Goal: Information Seeking & Learning: Compare options

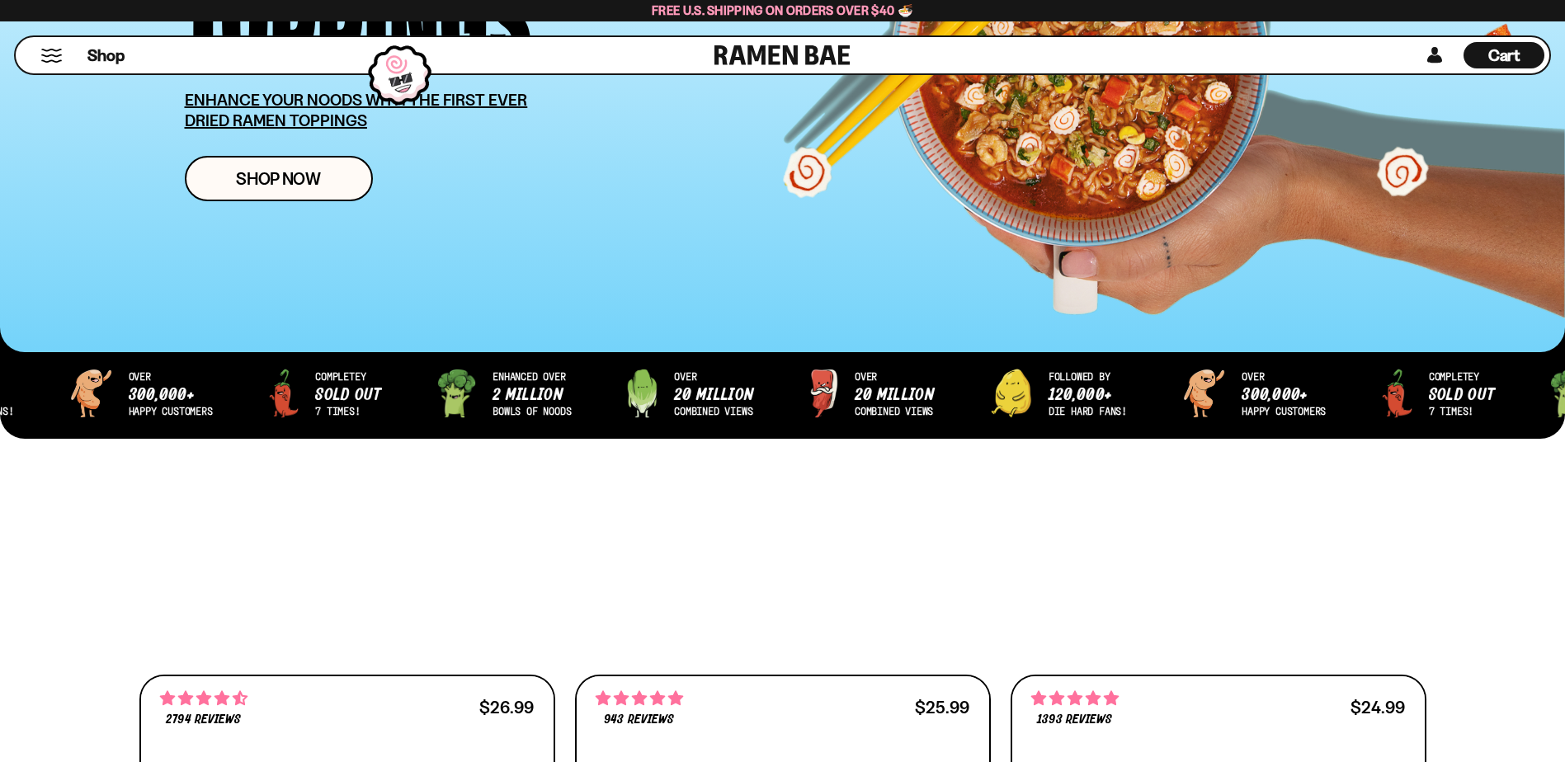
scroll to position [495, 0]
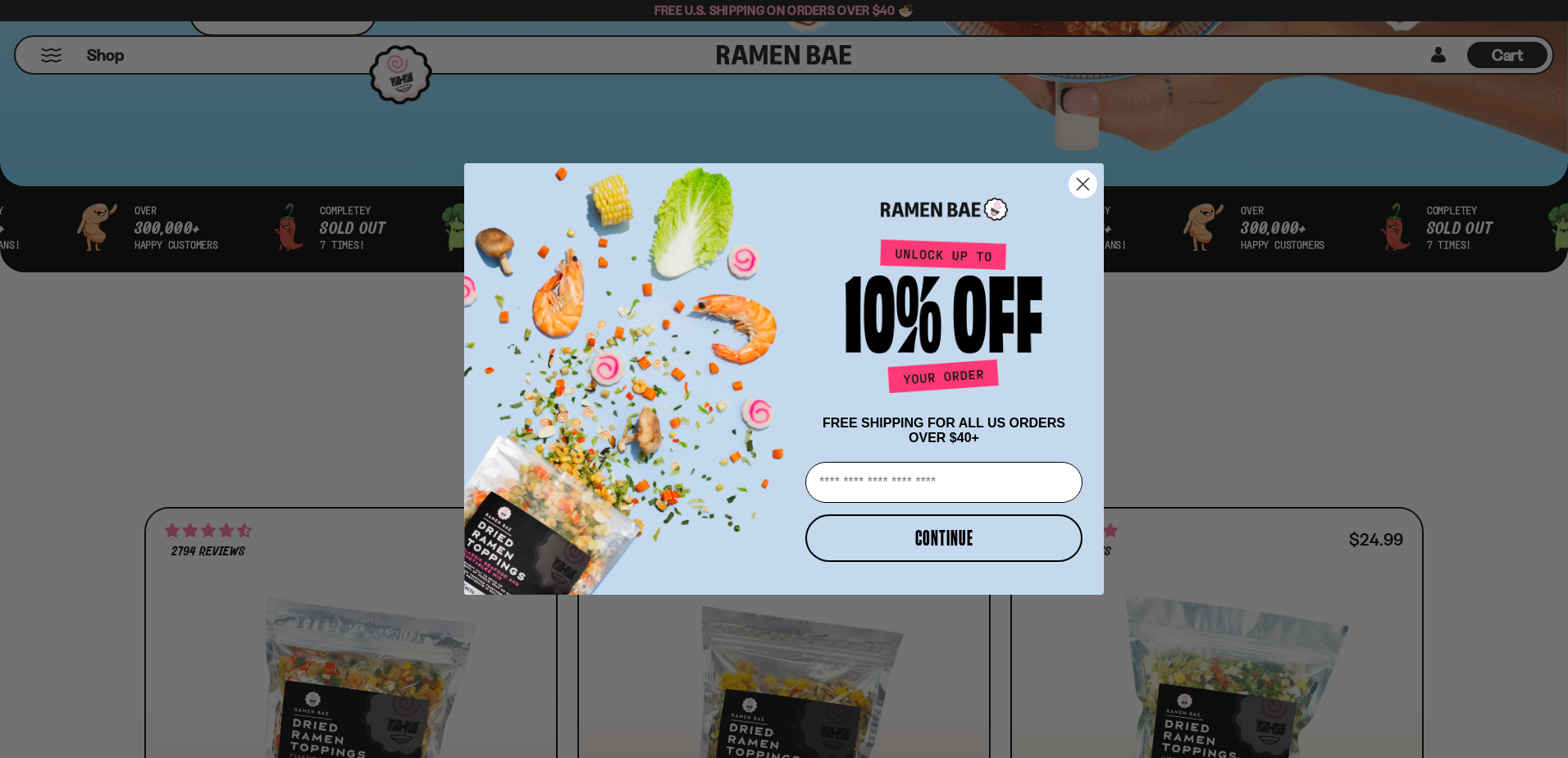
click at [1079, 178] on icon "Close dialog" at bounding box center [1084, 184] width 12 height 12
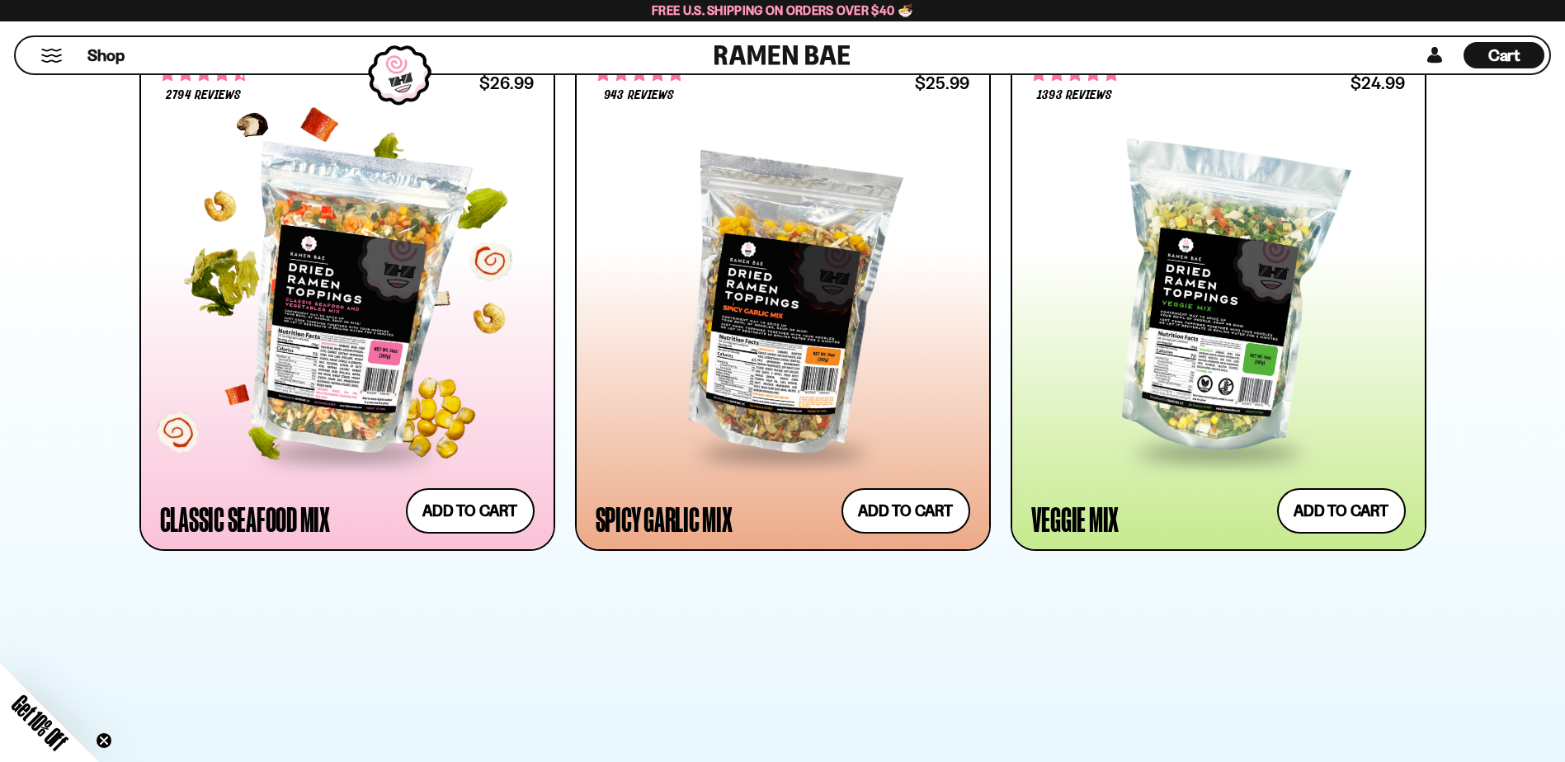
scroll to position [742, 0]
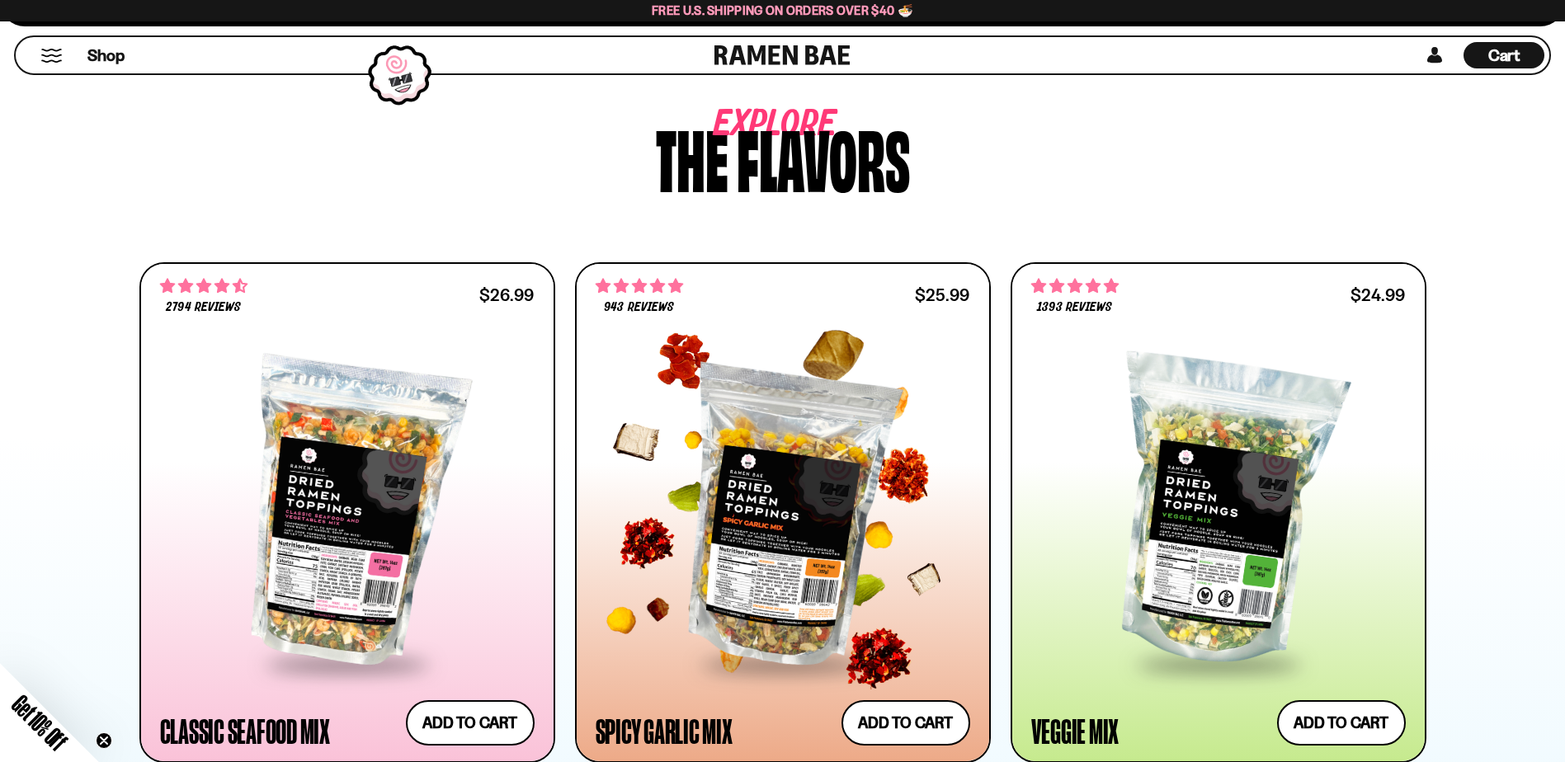
click at [786, 486] on div at bounding box center [783, 512] width 374 height 300
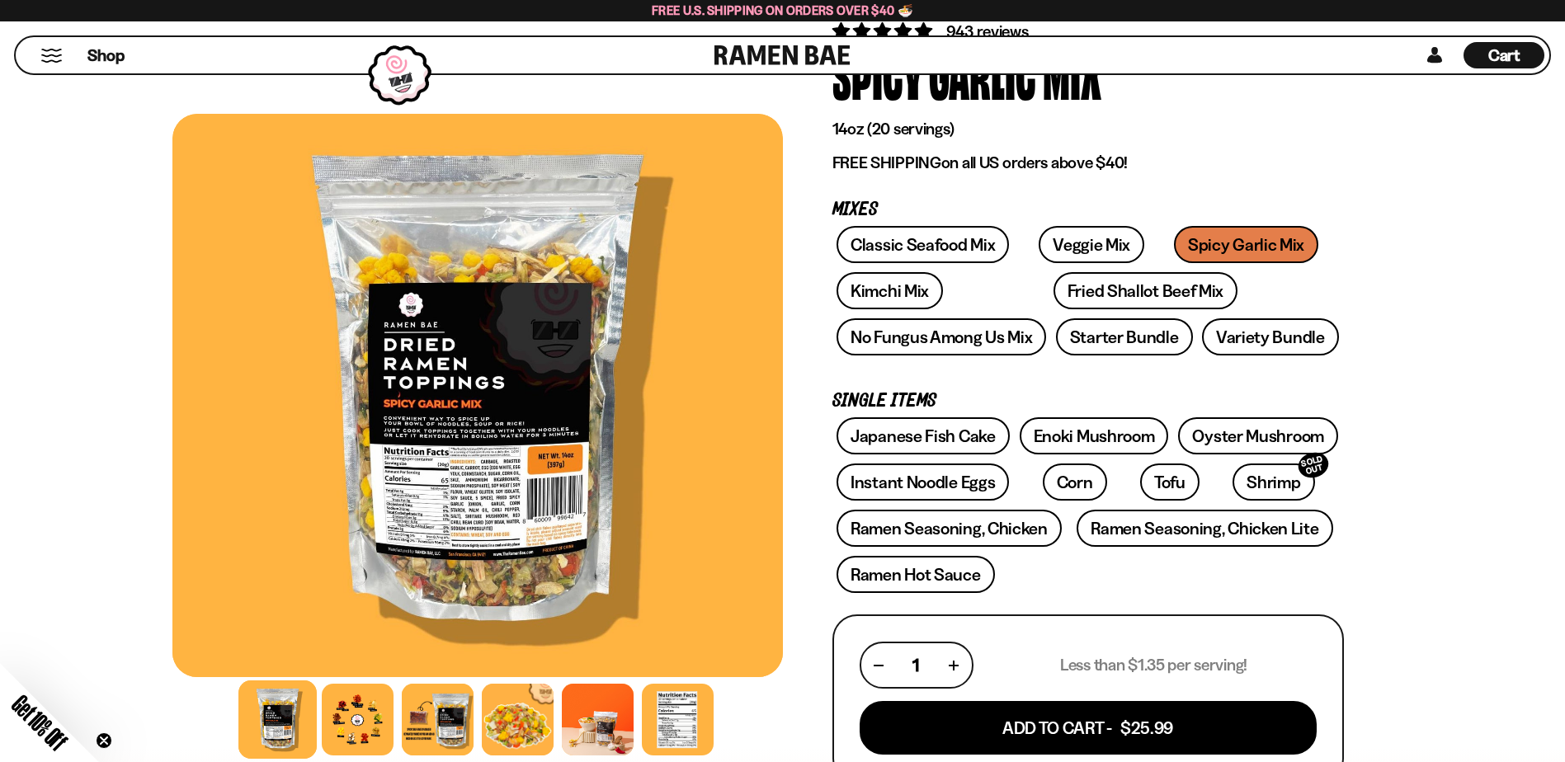
scroll to position [165, 0]
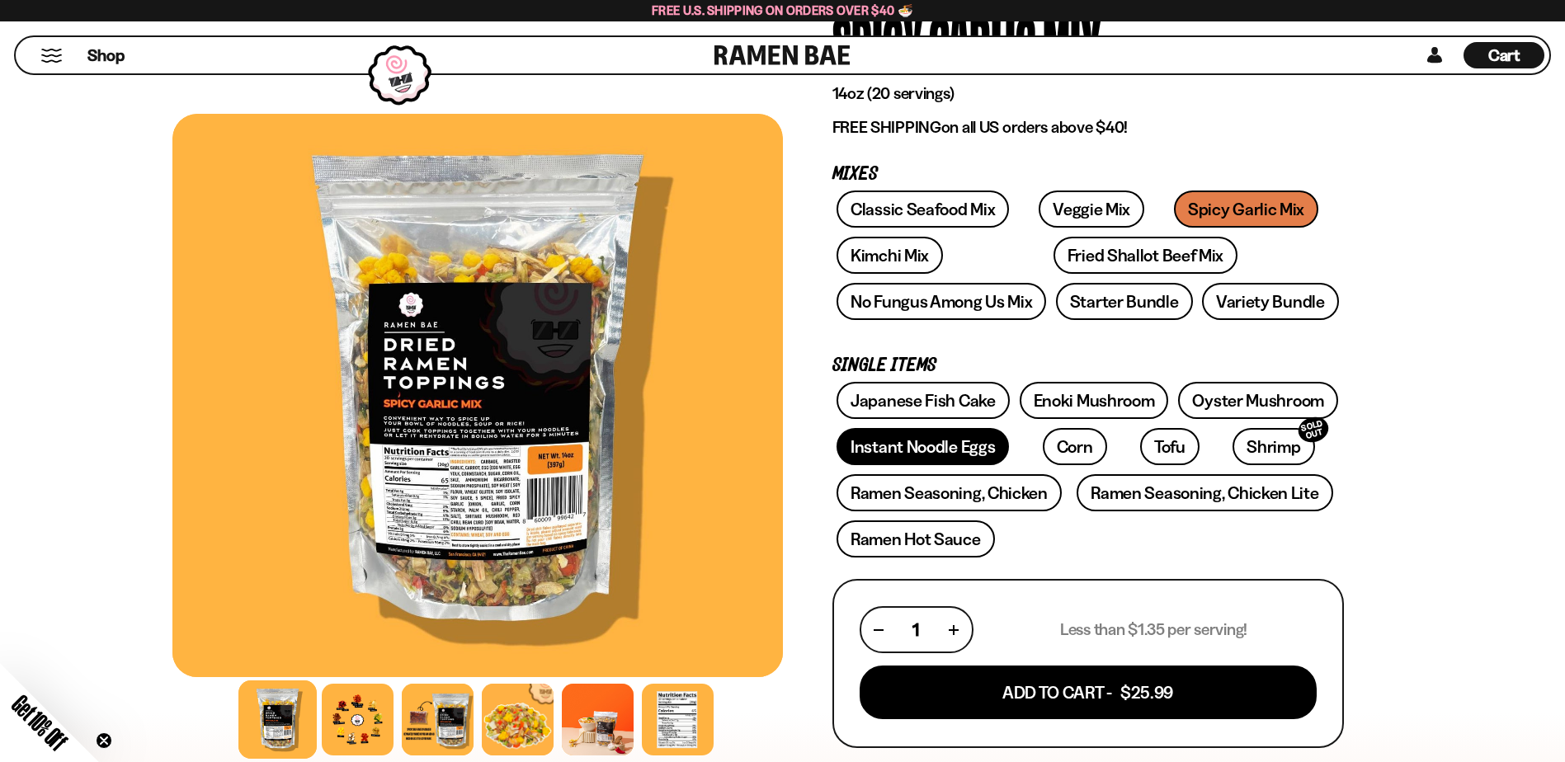
click at [963, 451] on link "Instant Noodle Eggs" at bounding box center [922, 446] width 172 height 37
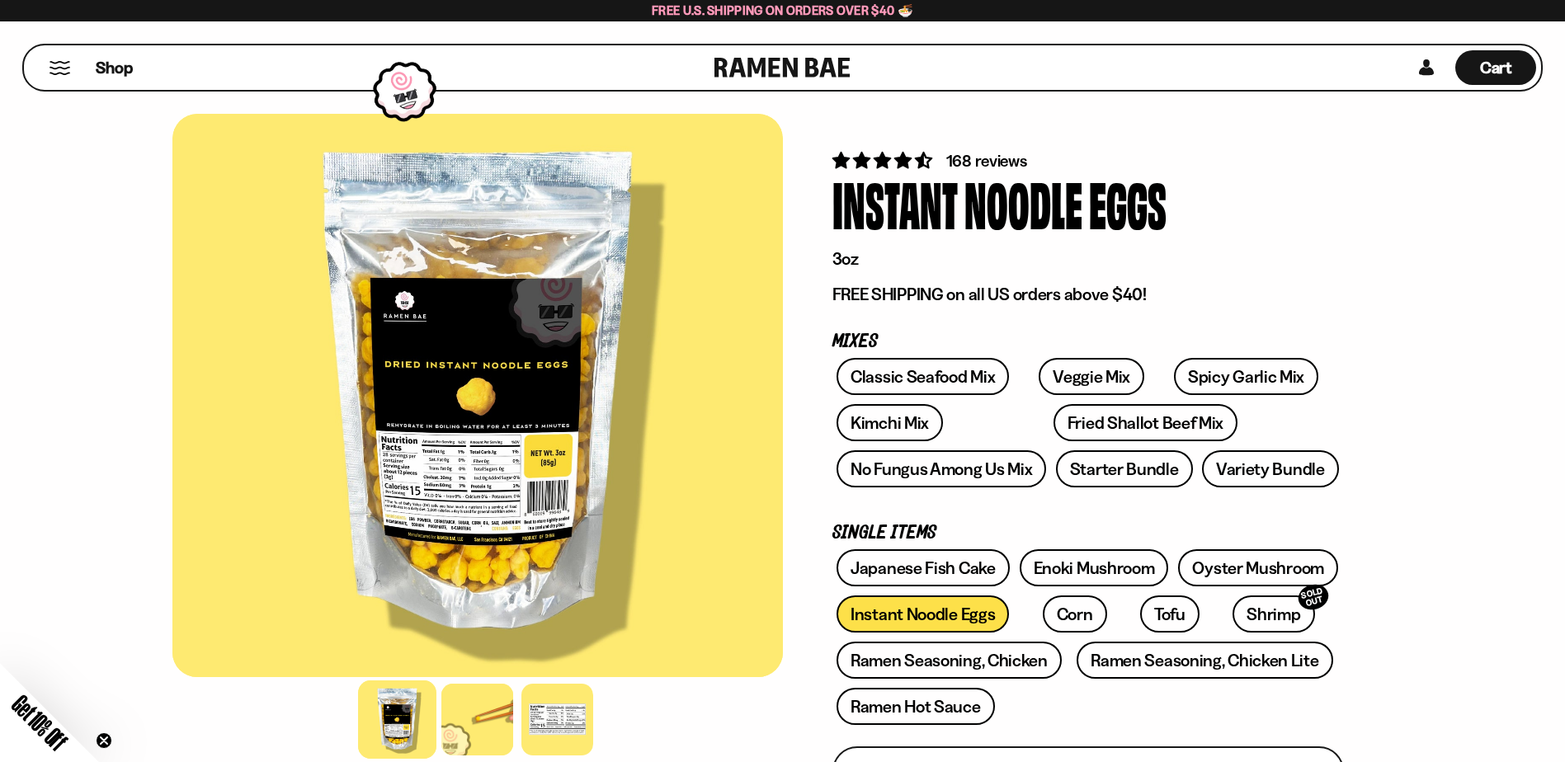
scroll to position [82, 0]
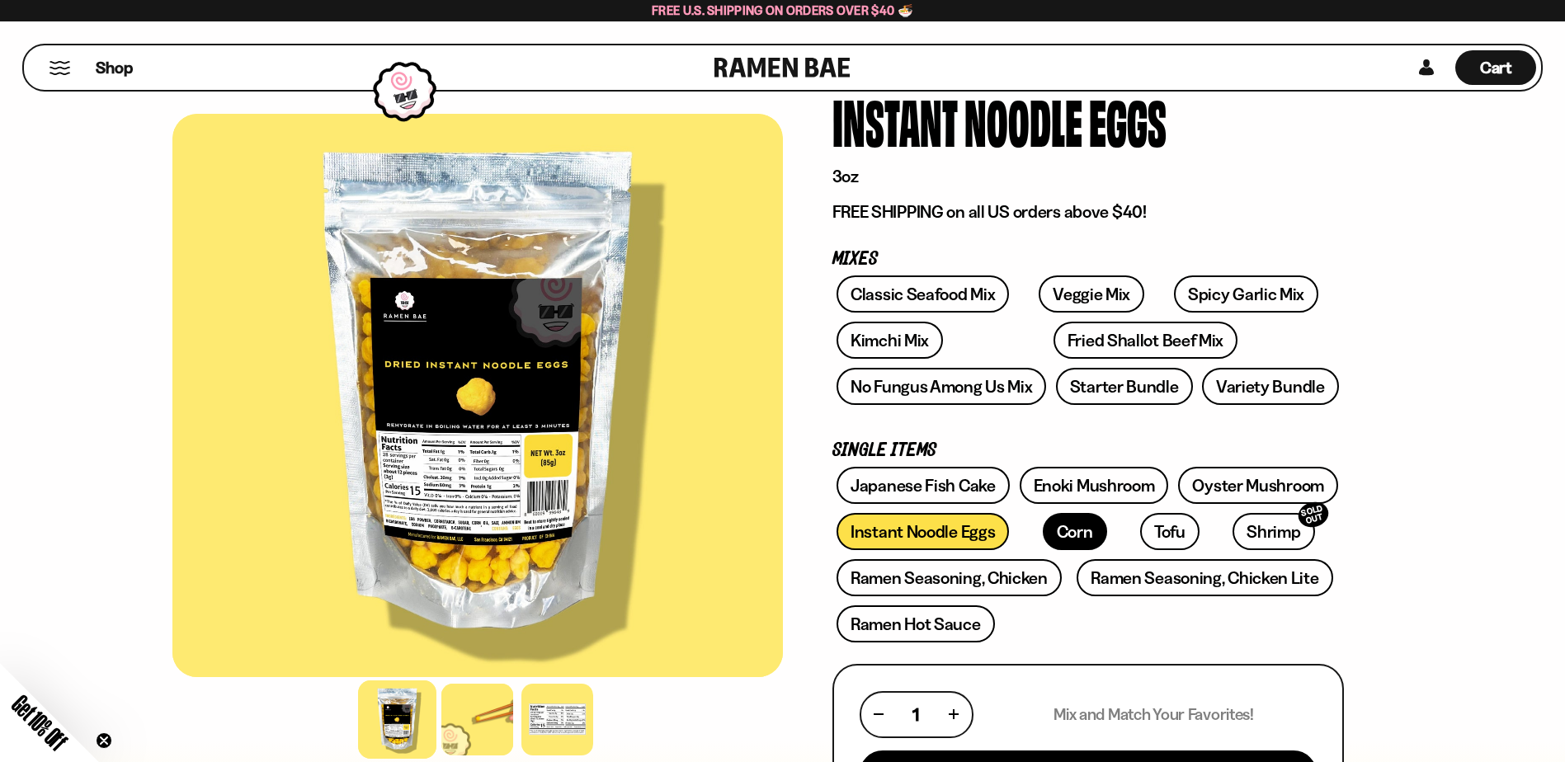
click at [1045, 531] on link "Corn" at bounding box center [1075, 531] width 64 height 37
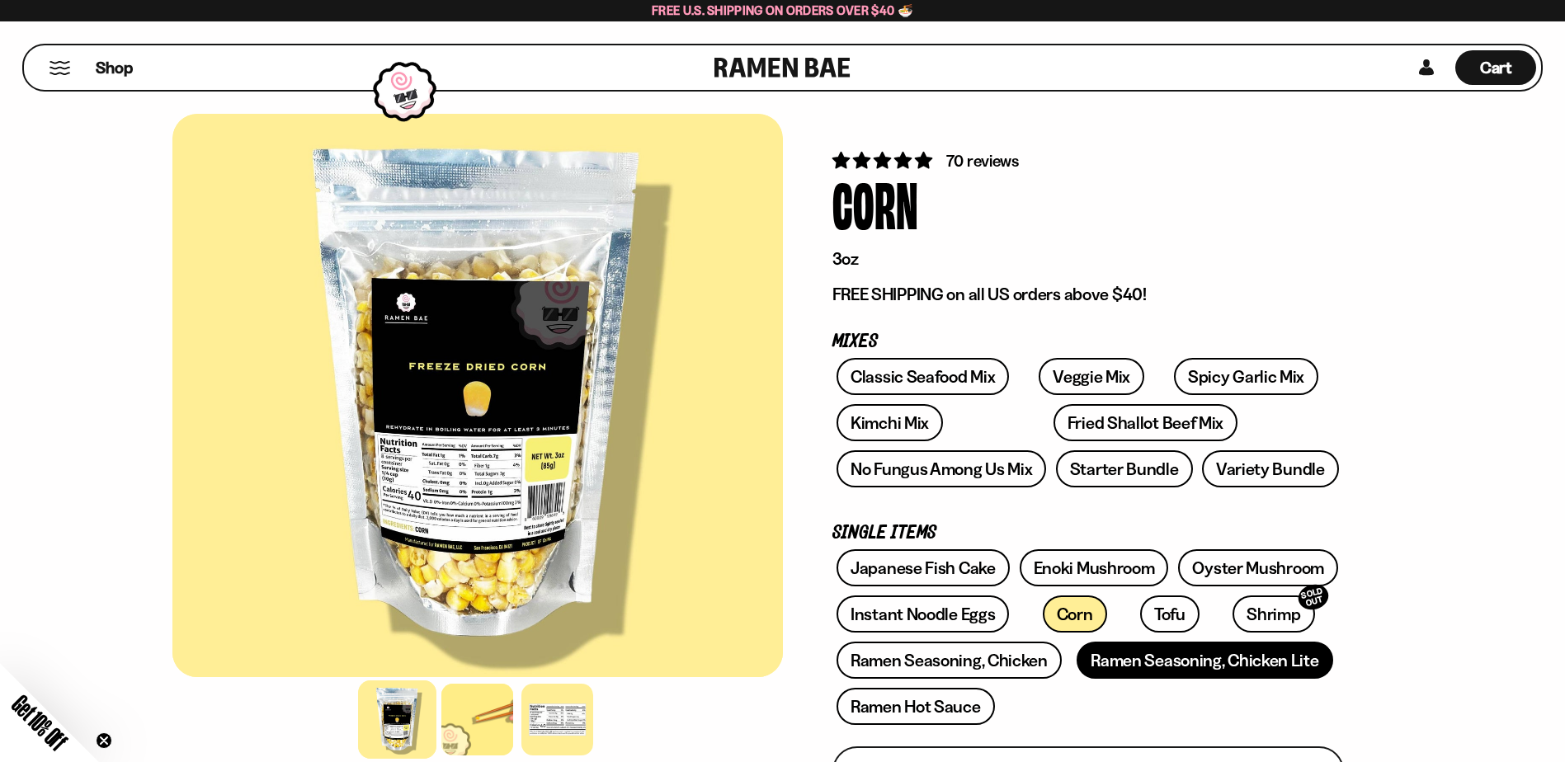
click at [1199, 673] on link "Ramen Seasoning, Chicken Lite" at bounding box center [1204, 660] width 256 height 37
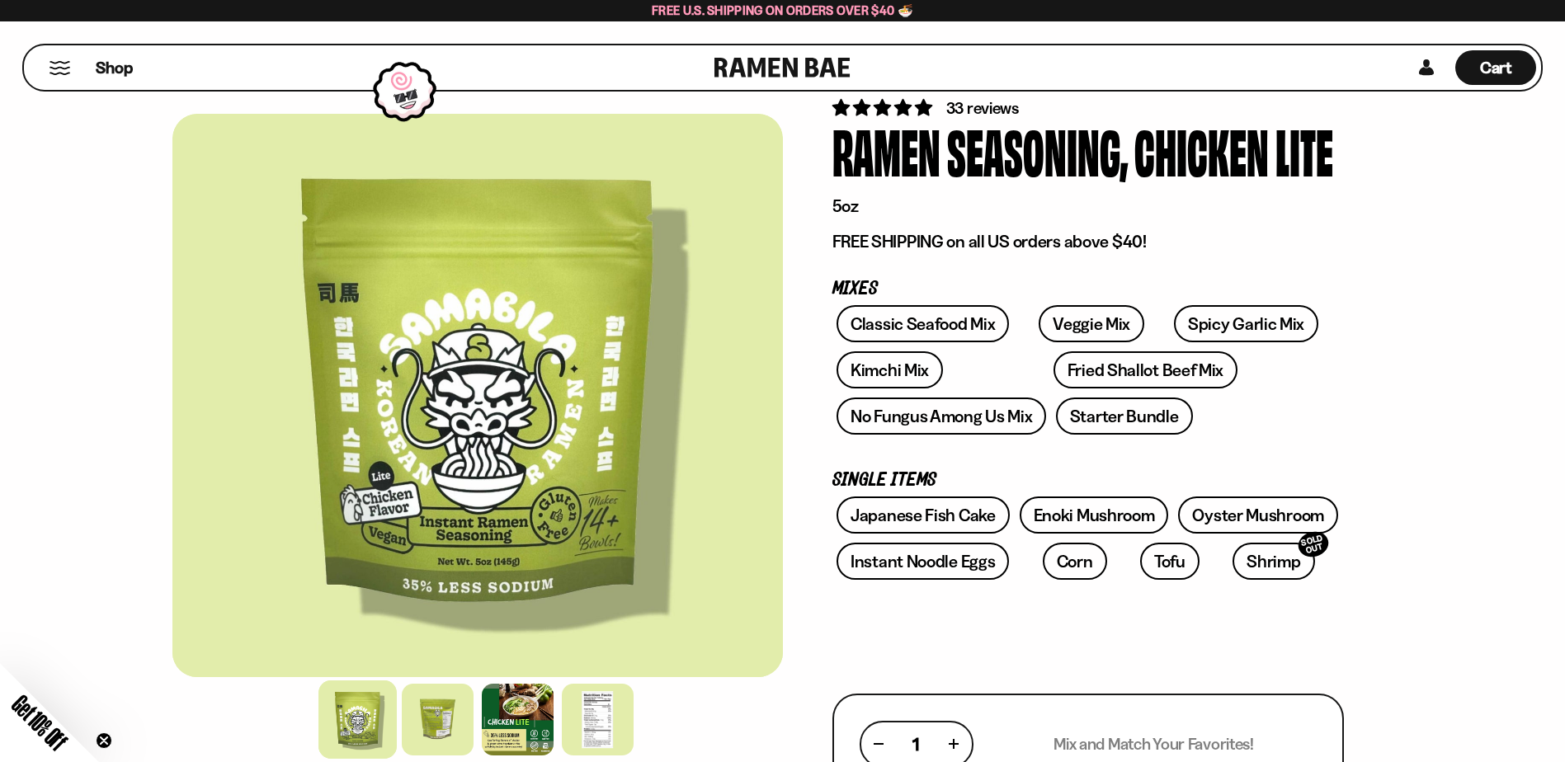
scroll to position [82, 0]
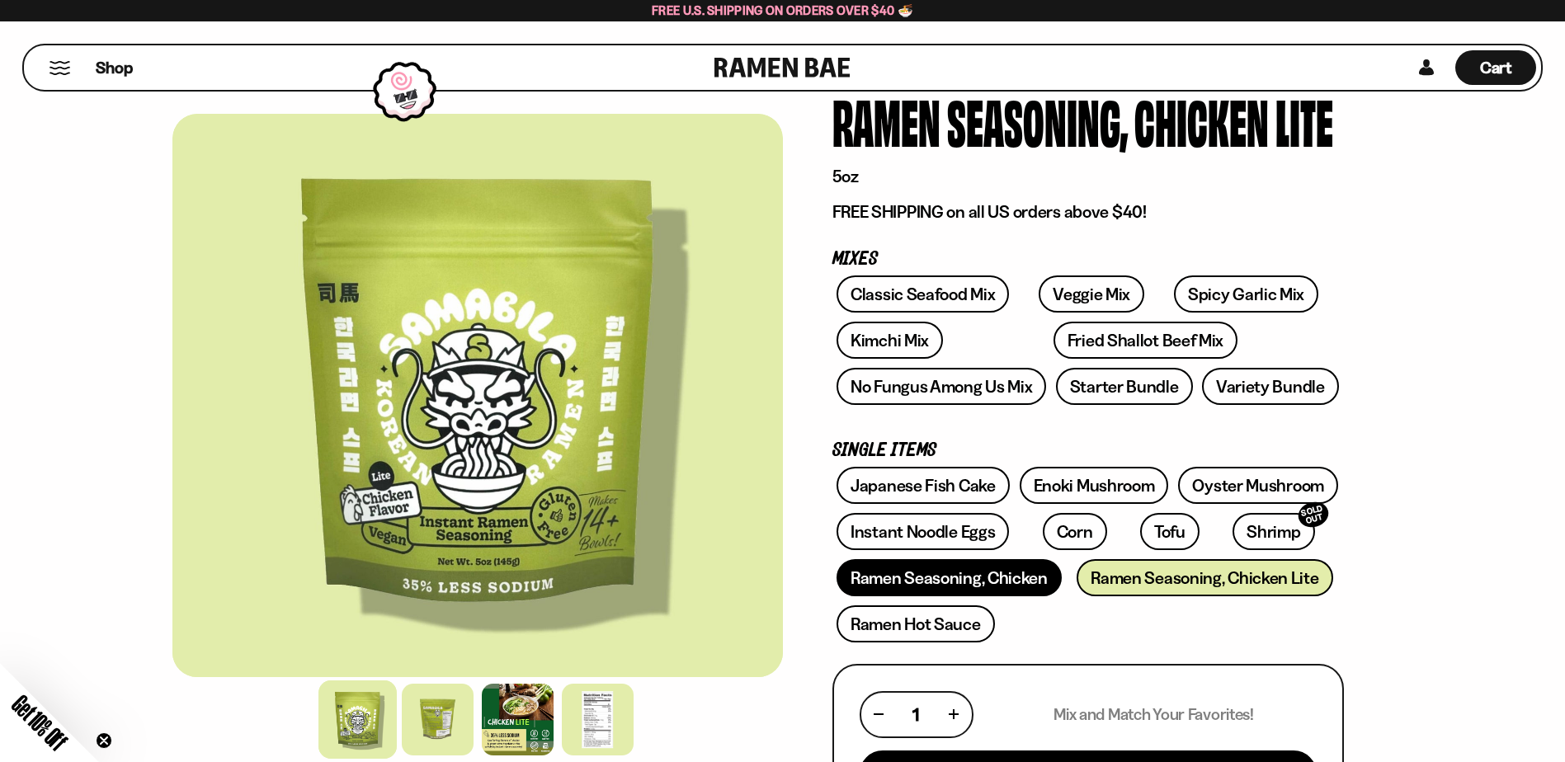
click at [966, 574] on link "Ramen Seasoning, Chicken" at bounding box center [948, 577] width 225 height 37
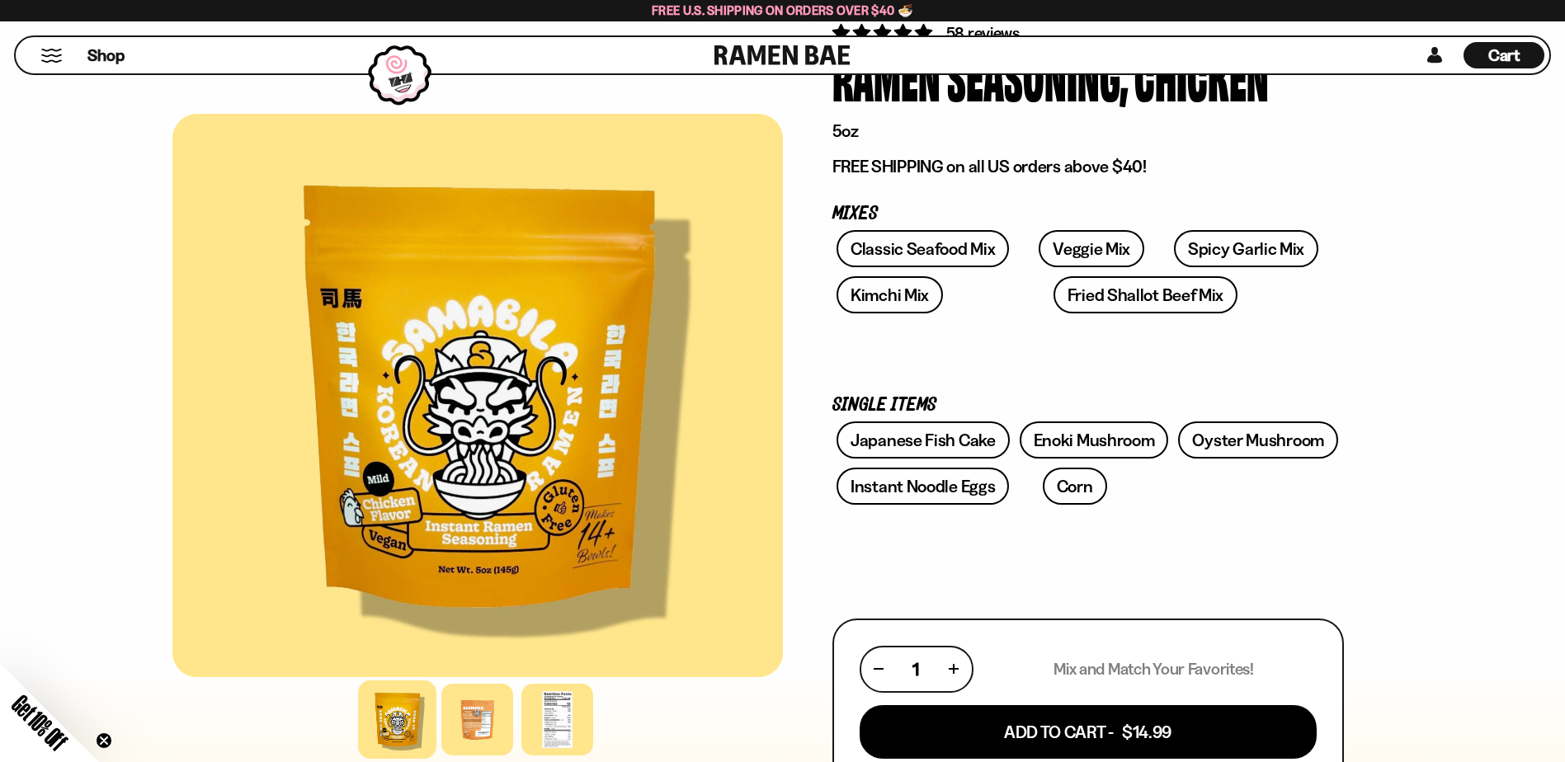
scroll to position [165, 0]
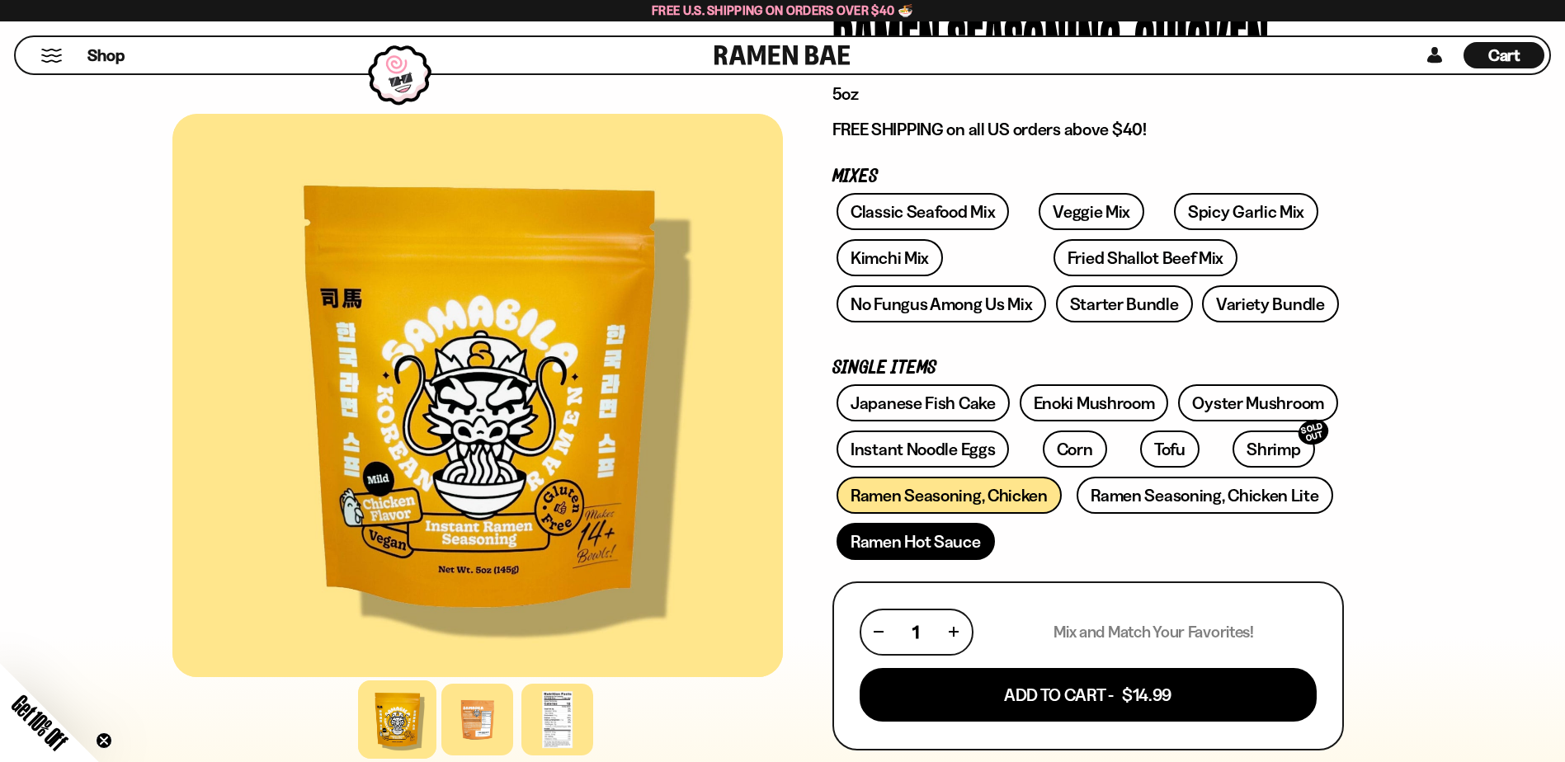
click at [940, 549] on link "Ramen Hot Sauce" at bounding box center [915, 541] width 158 height 37
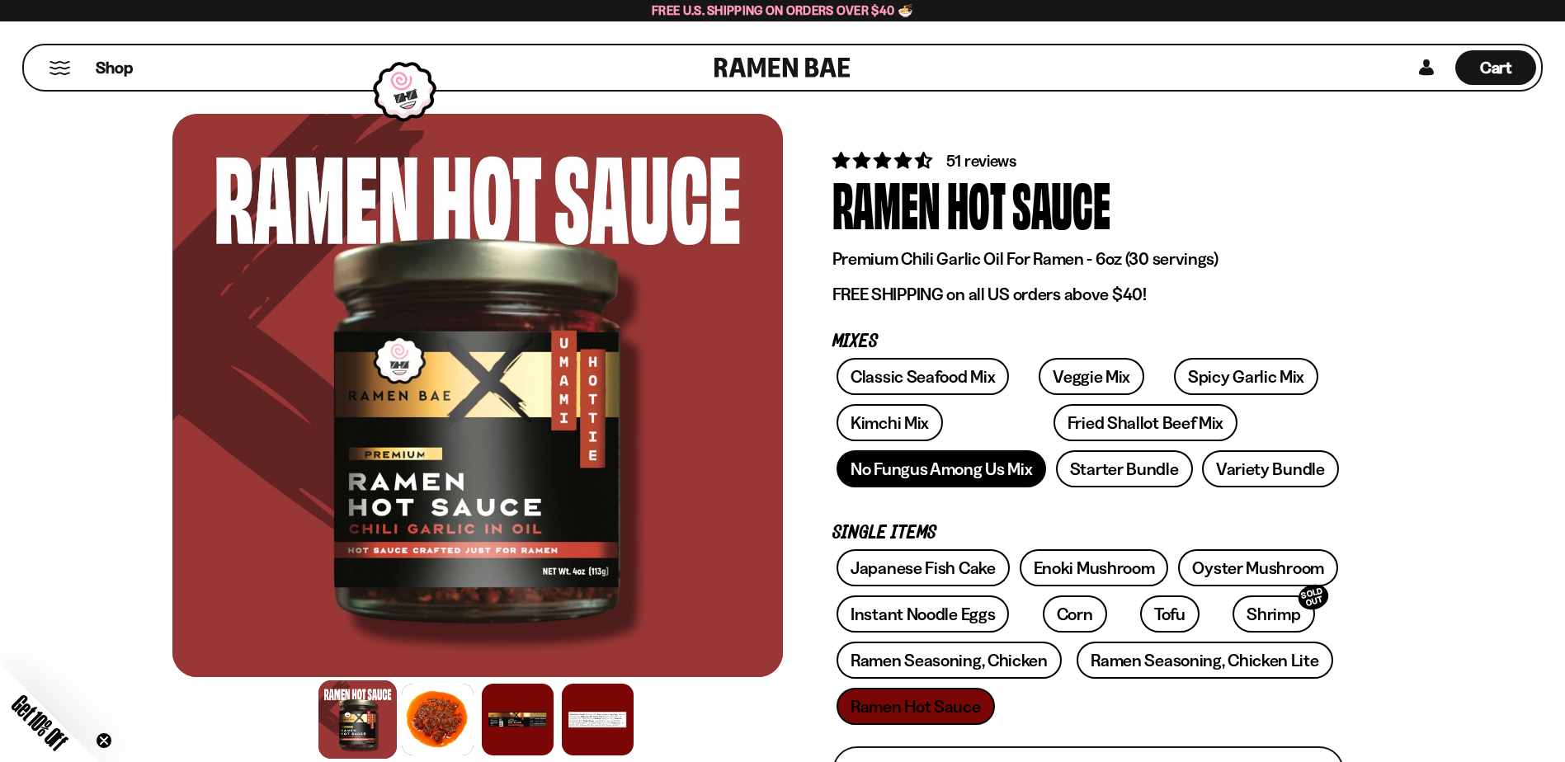
click at [1016, 471] on link "No Fungus Among Us Mix" at bounding box center [941, 468] width 210 height 37
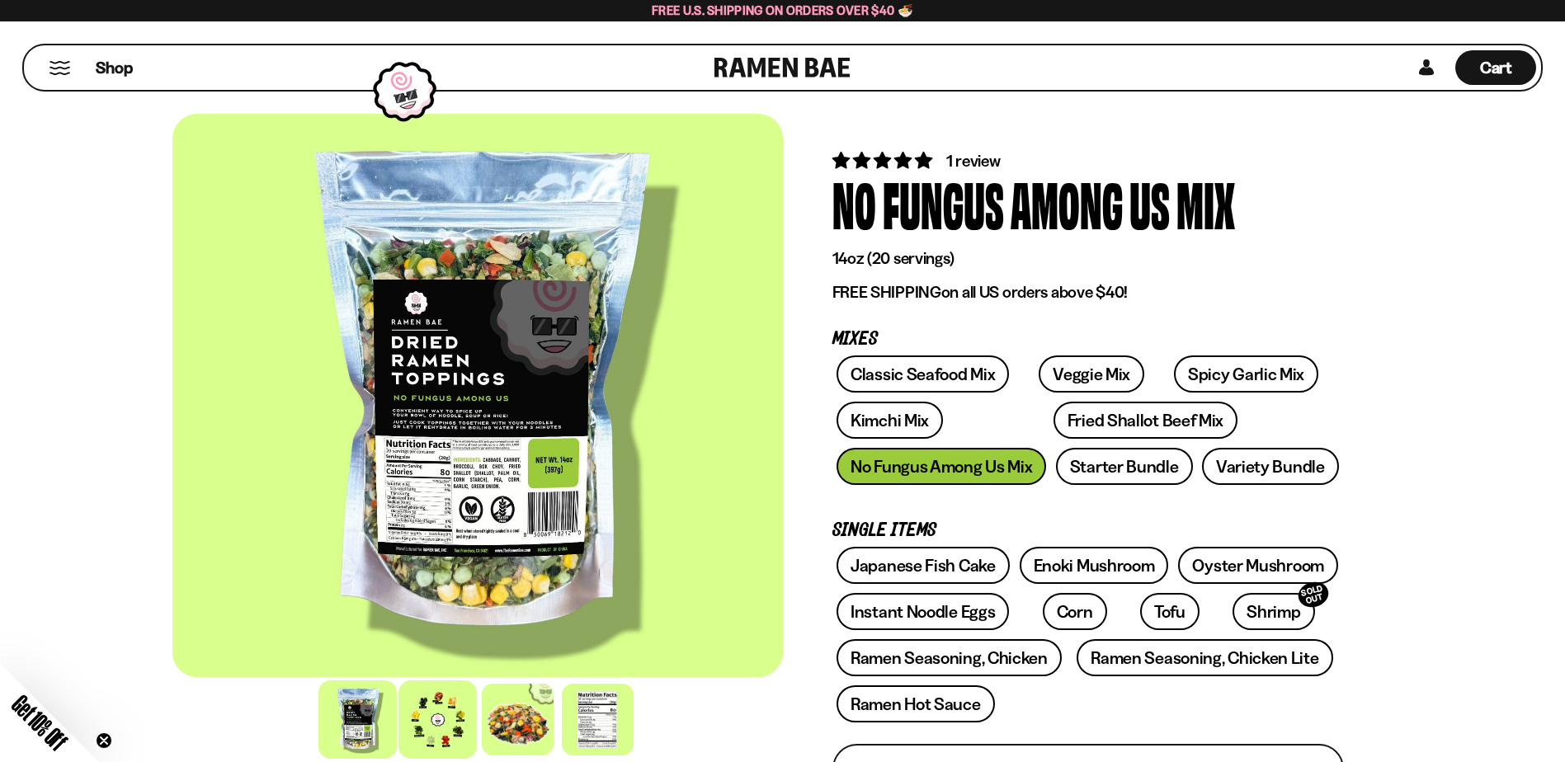
click at [420, 732] on div at bounding box center [437, 720] width 78 height 78
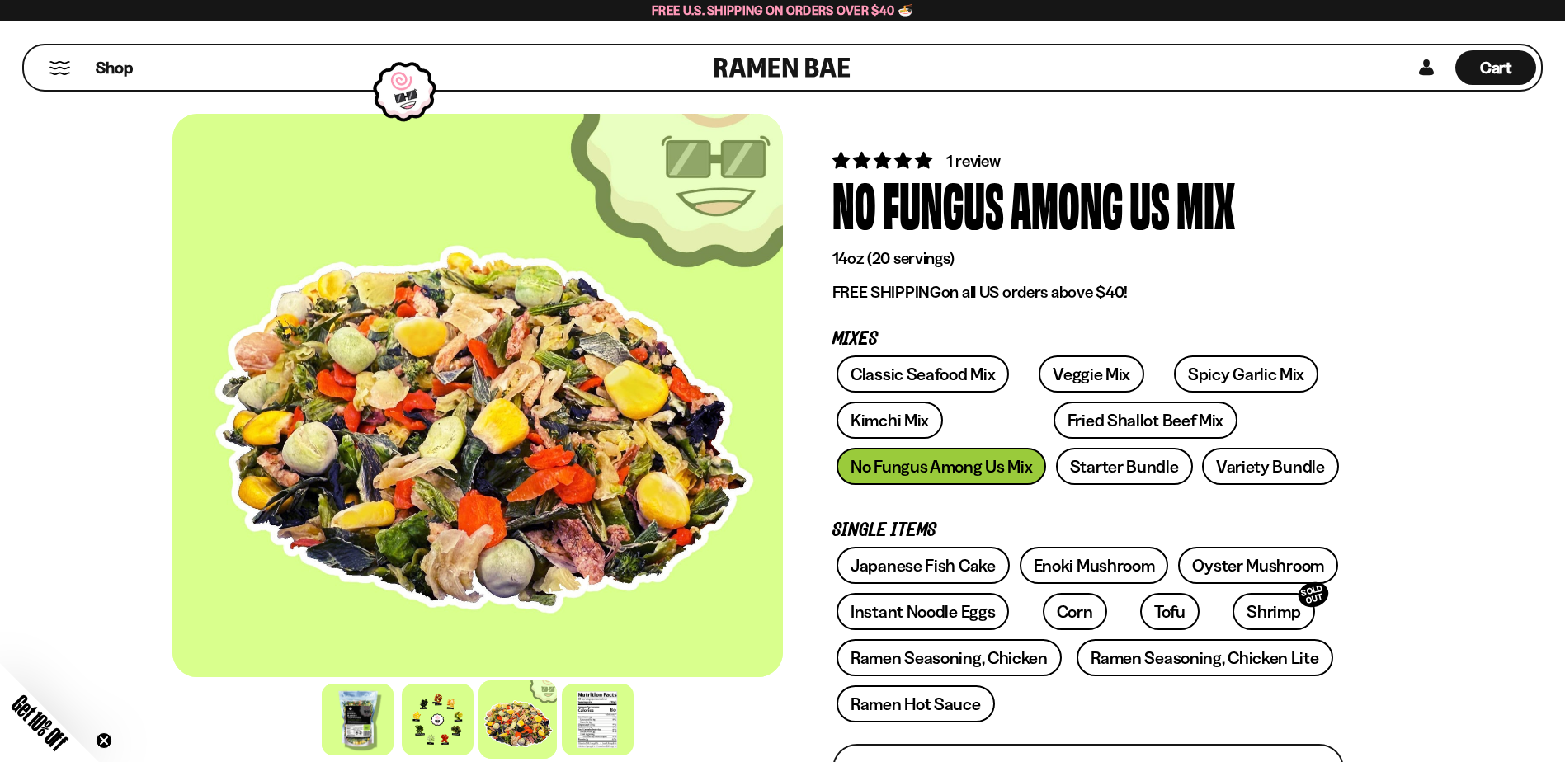
click at [184, 535] on div at bounding box center [477, 395] width 610 height 563
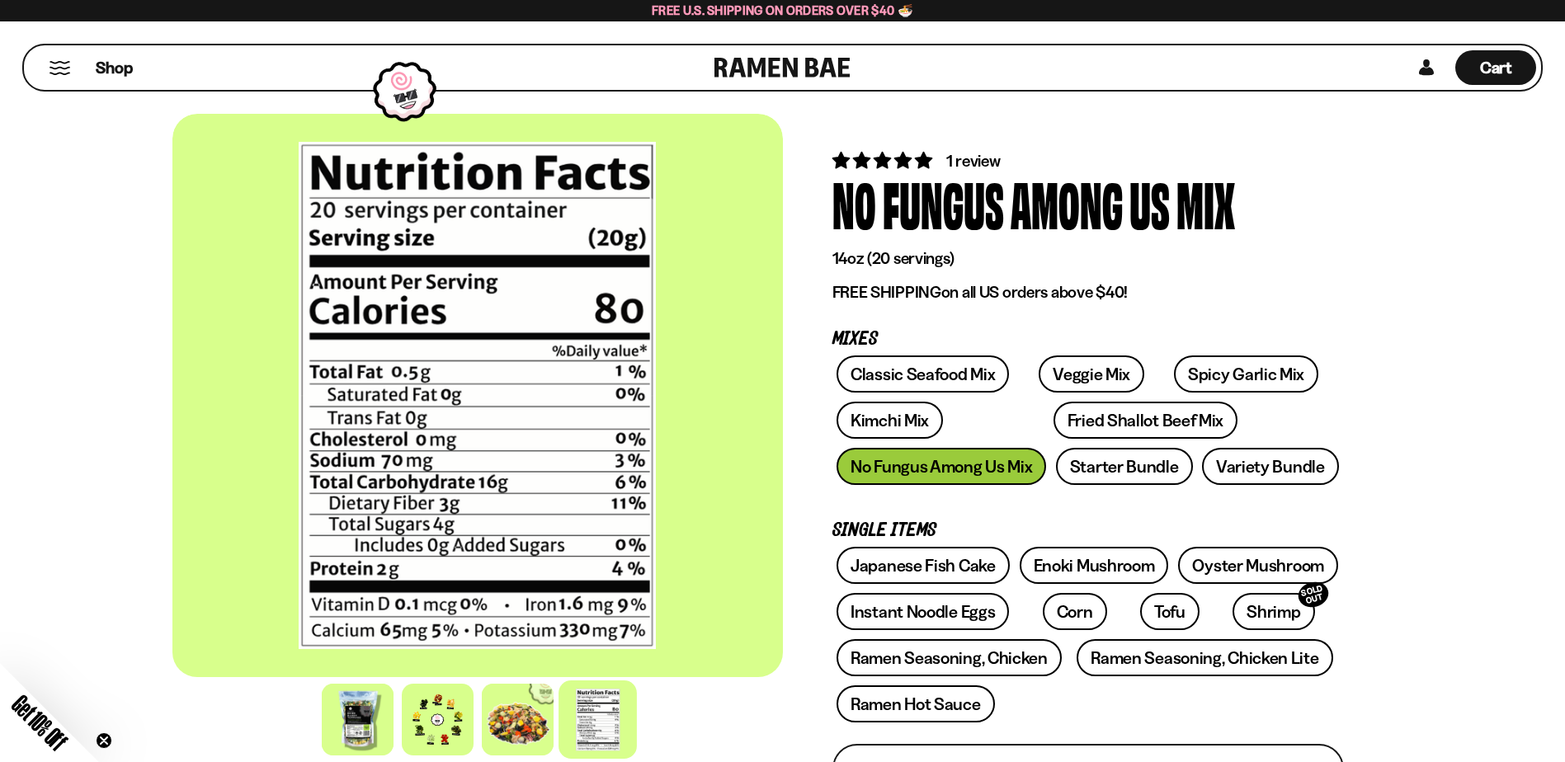
click at [223, 540] on div at bounding box center [477, 395] width 610 height 563
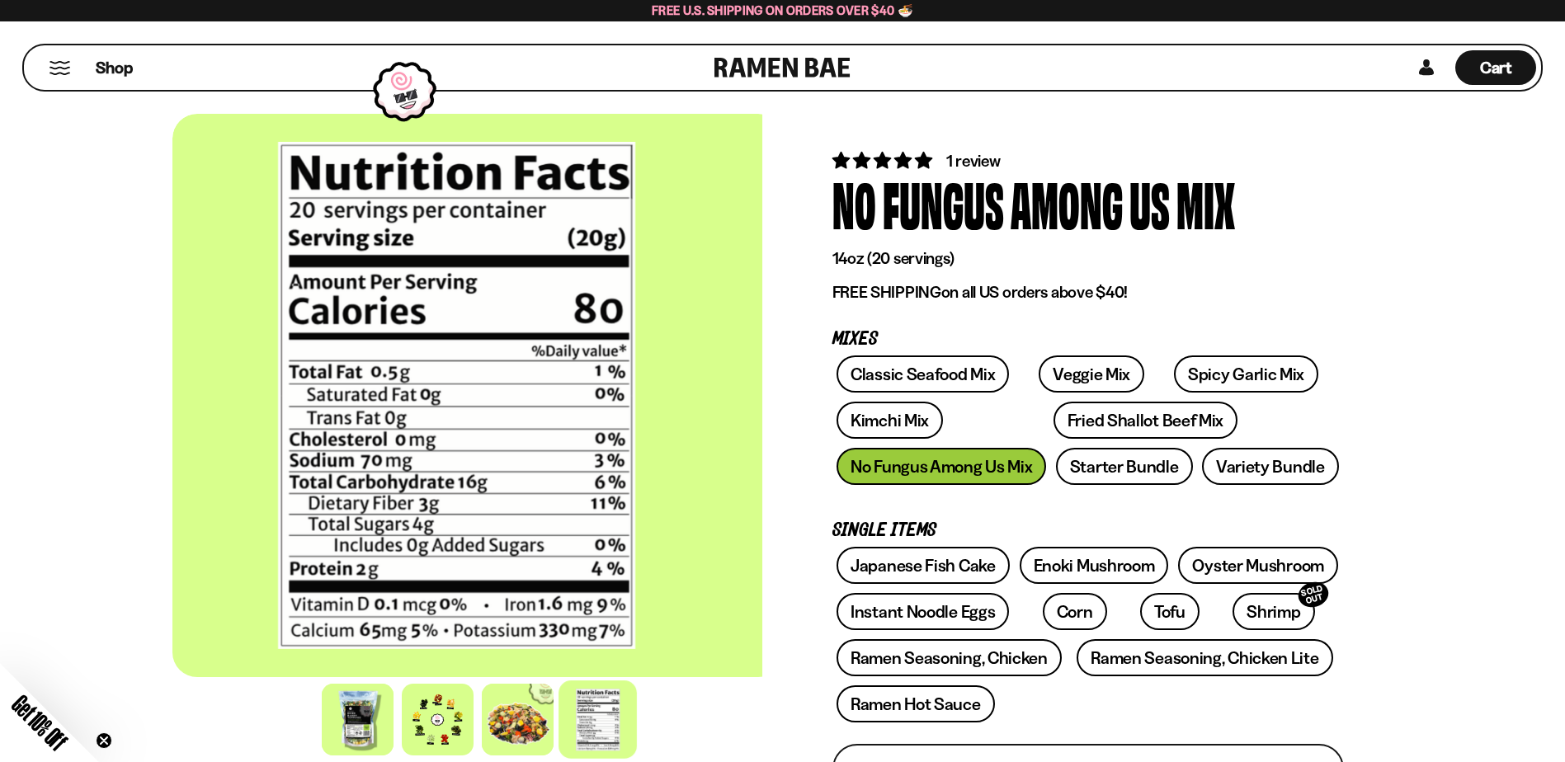
drag, startPoint x: 30, startPoint y: 544, endPoint x: 563, endPoint y: 532, distance: 533.8
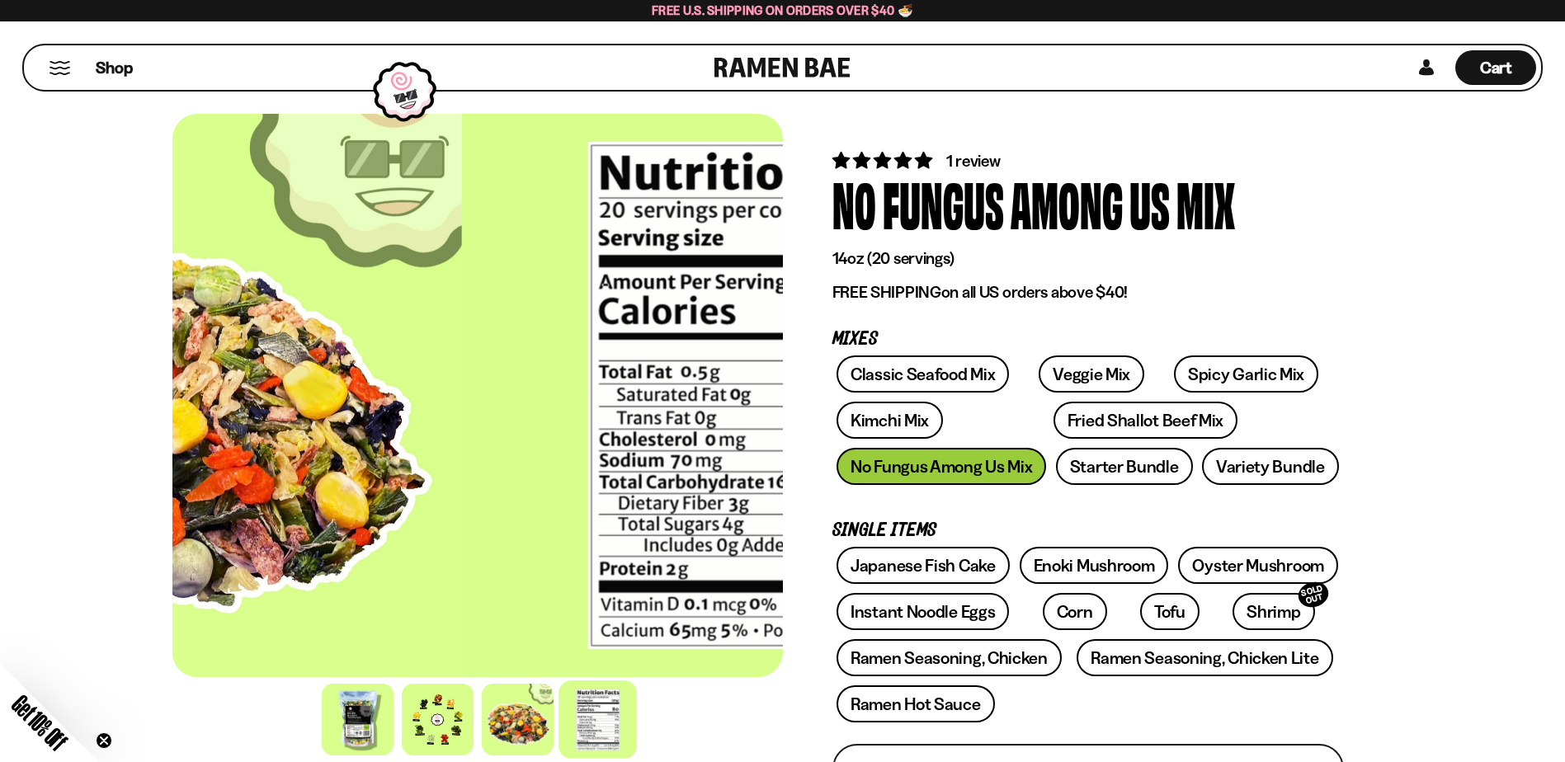
click at [778, 523] on div at bounding box center [766, 395] width 610 height 563
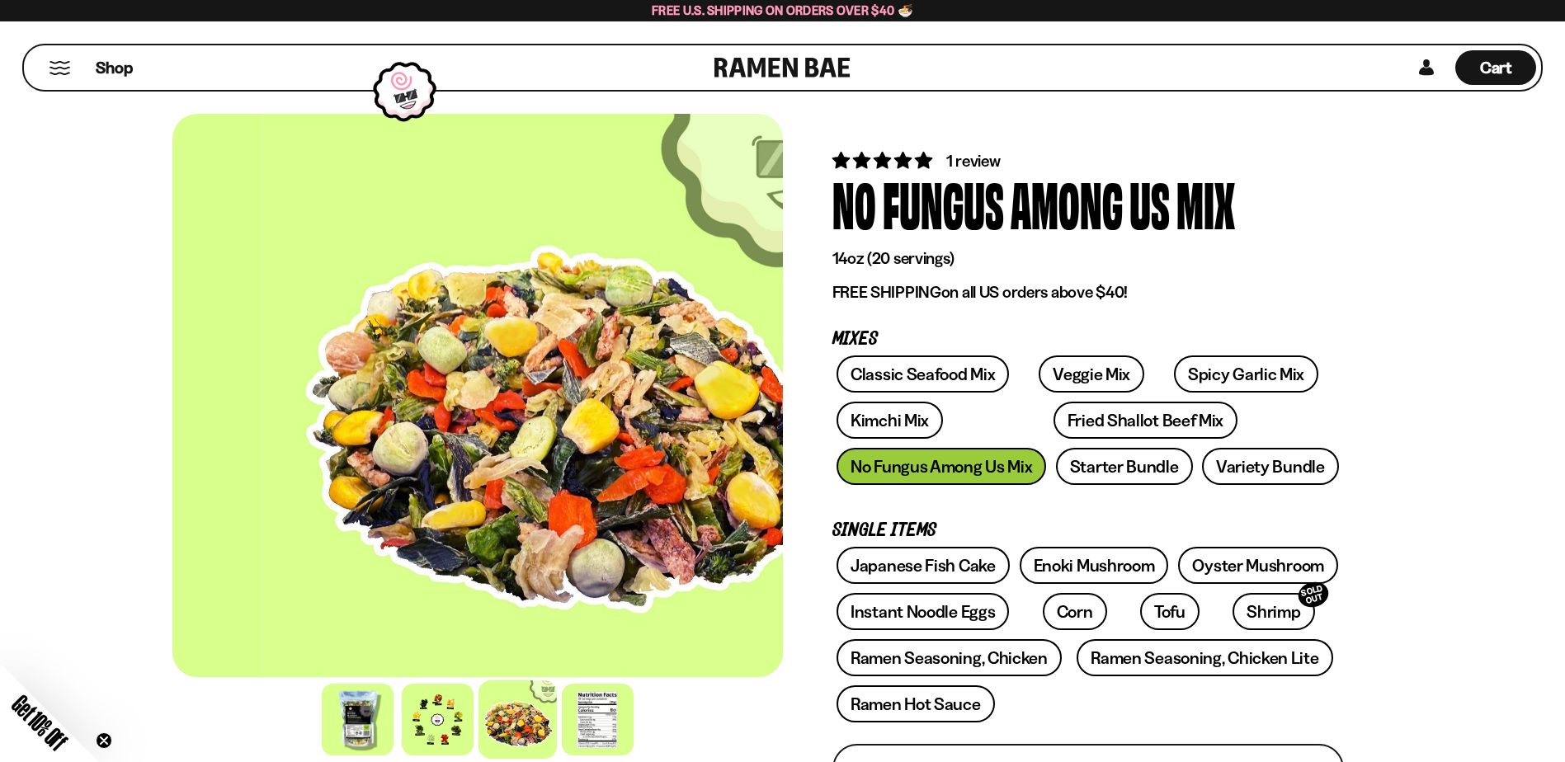
click at [754, 504] on div at bounding box center [567, 395] width 610 height 563
